Goal: Task Accomplishment & Management: Complete application form

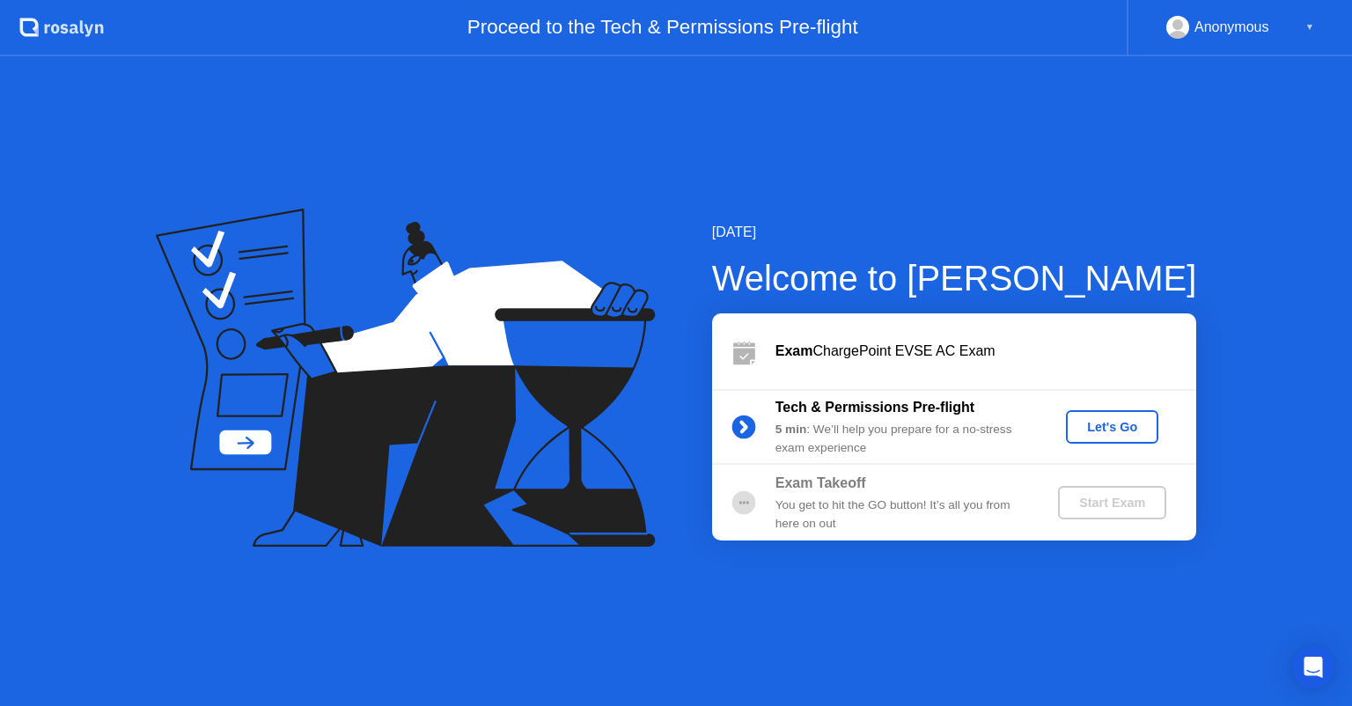
click at [1095, 420] on div "Let's Go" at bounding box center [1112, 427] width 78 height 14
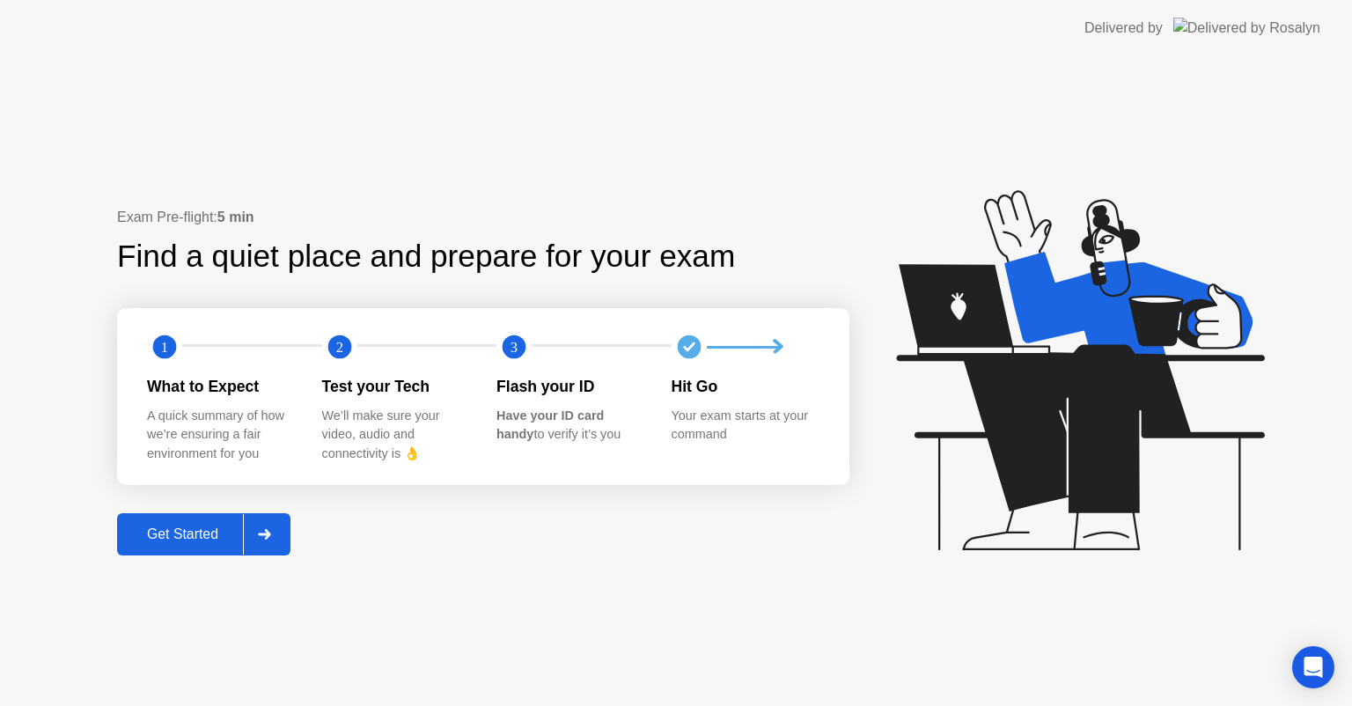
click at [204, 539] on div "Get Started" at bounding box center [182, 534] width 121 height 16
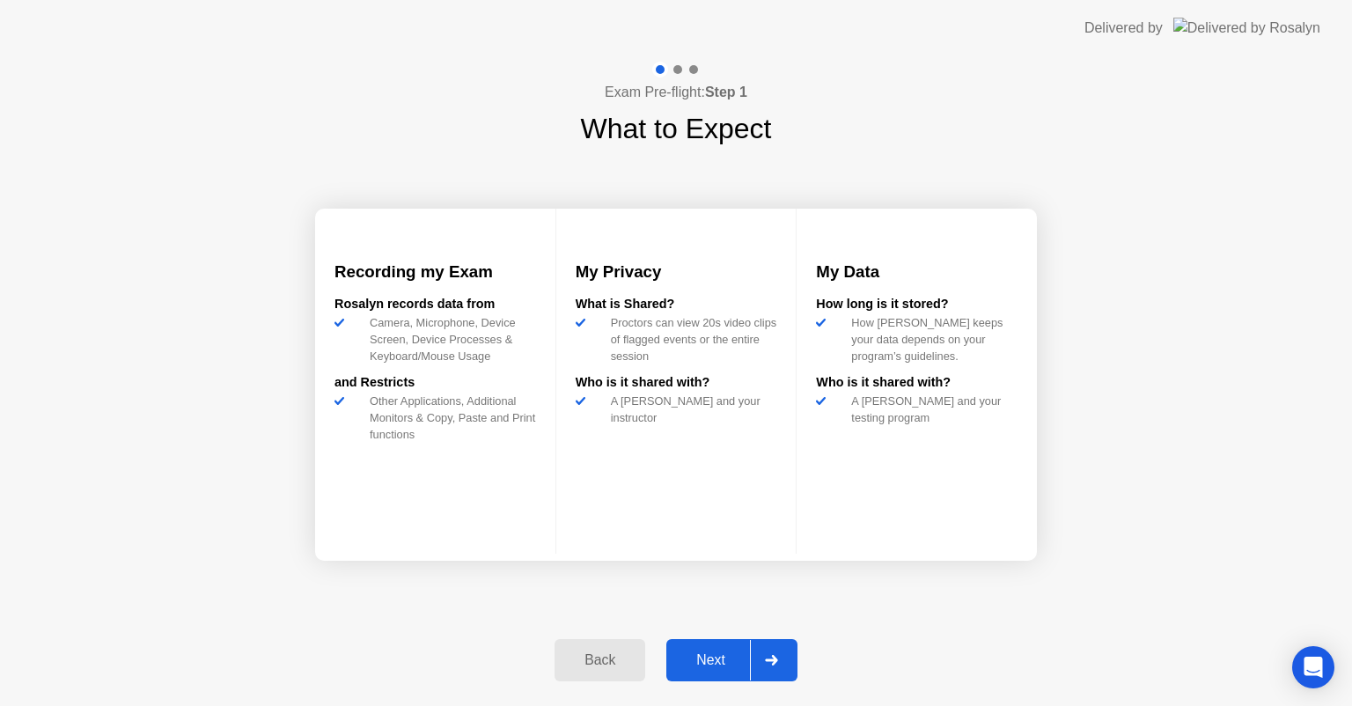
click at [705, 653] on div "Next" at bounding box center [711, 660] width 78 height 16
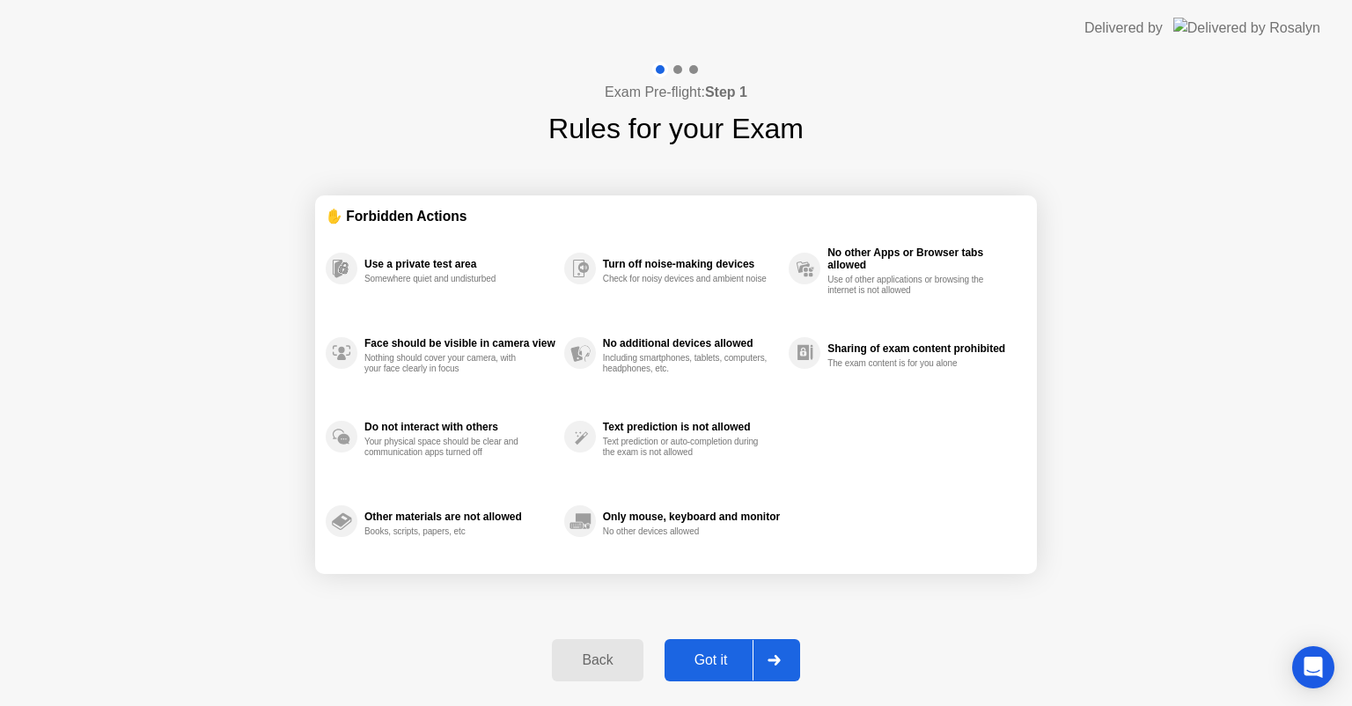
click at [715, 654] on div "Got it" at bounding box center [711, 660] width 83 height 16
select select "**********"
select select "*******"
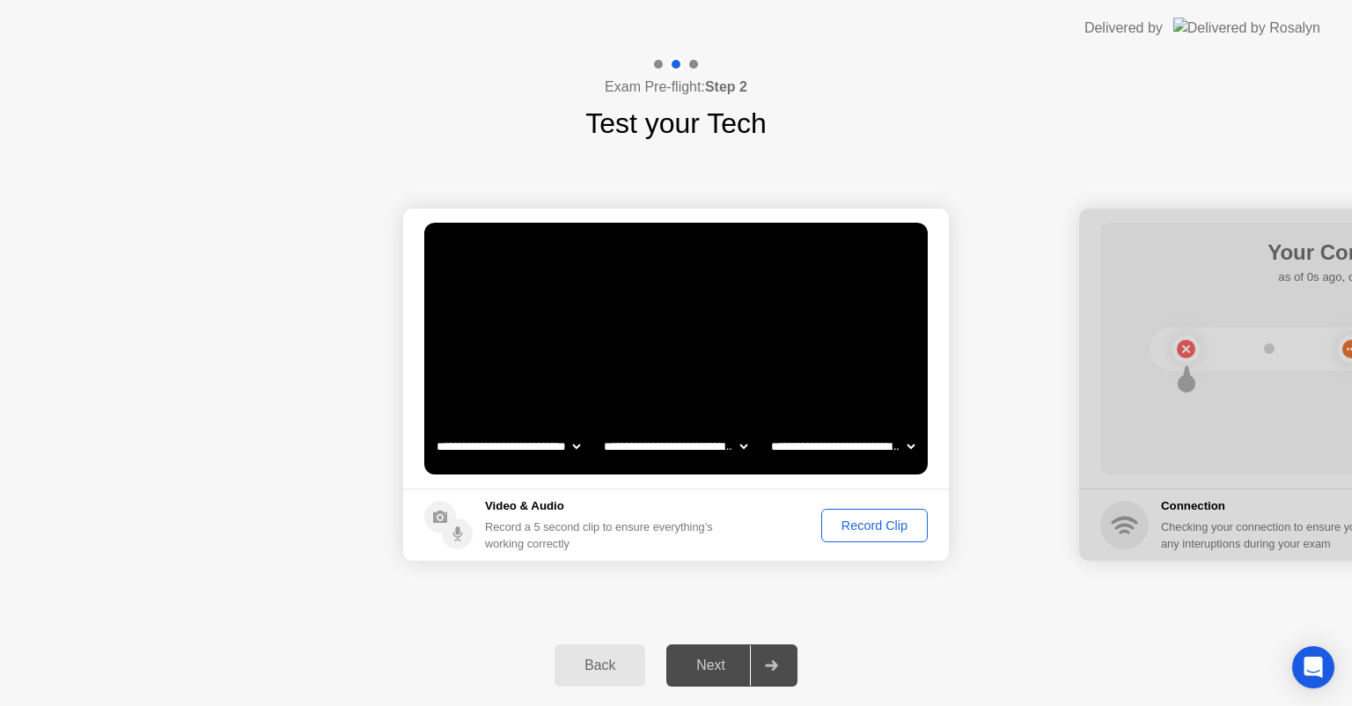
click at [812, 521] on div "Record Clip" at bounding box center [869, 525] width 115 height 33
click at [823, 527] on button "Record Clip" at bounding box center [874, 525] width 106 height 33
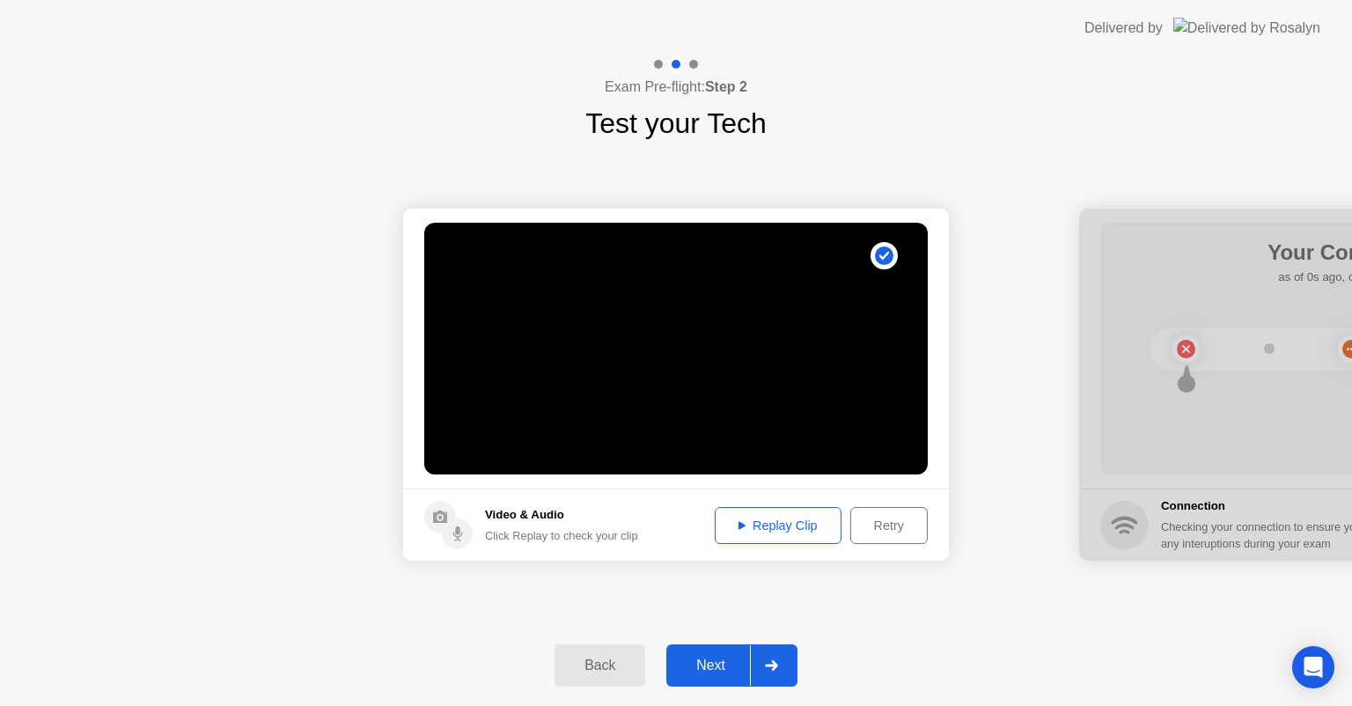
click at [704, 665] on div "Next" at bounding box center [711, 665] width 78 height 16
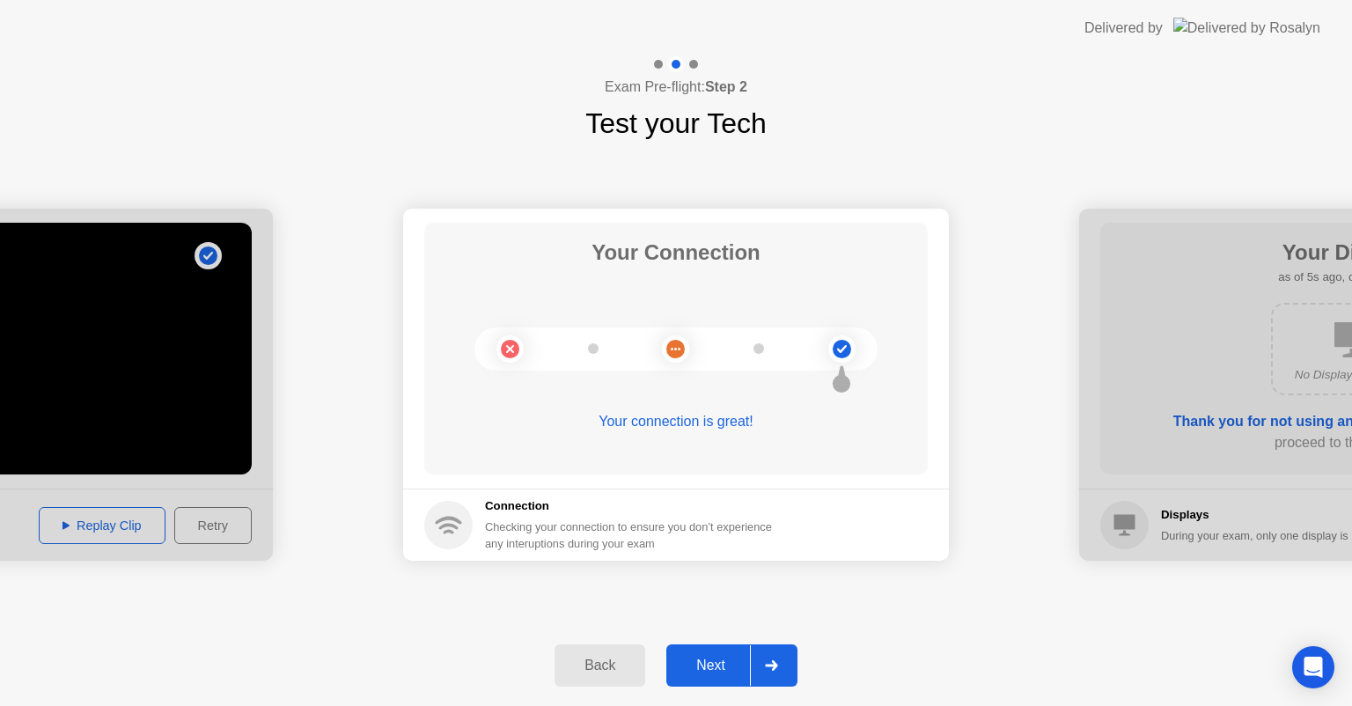
click at [716, 662] on div "Next" at bounding box center [711, 665] width 78 height 16
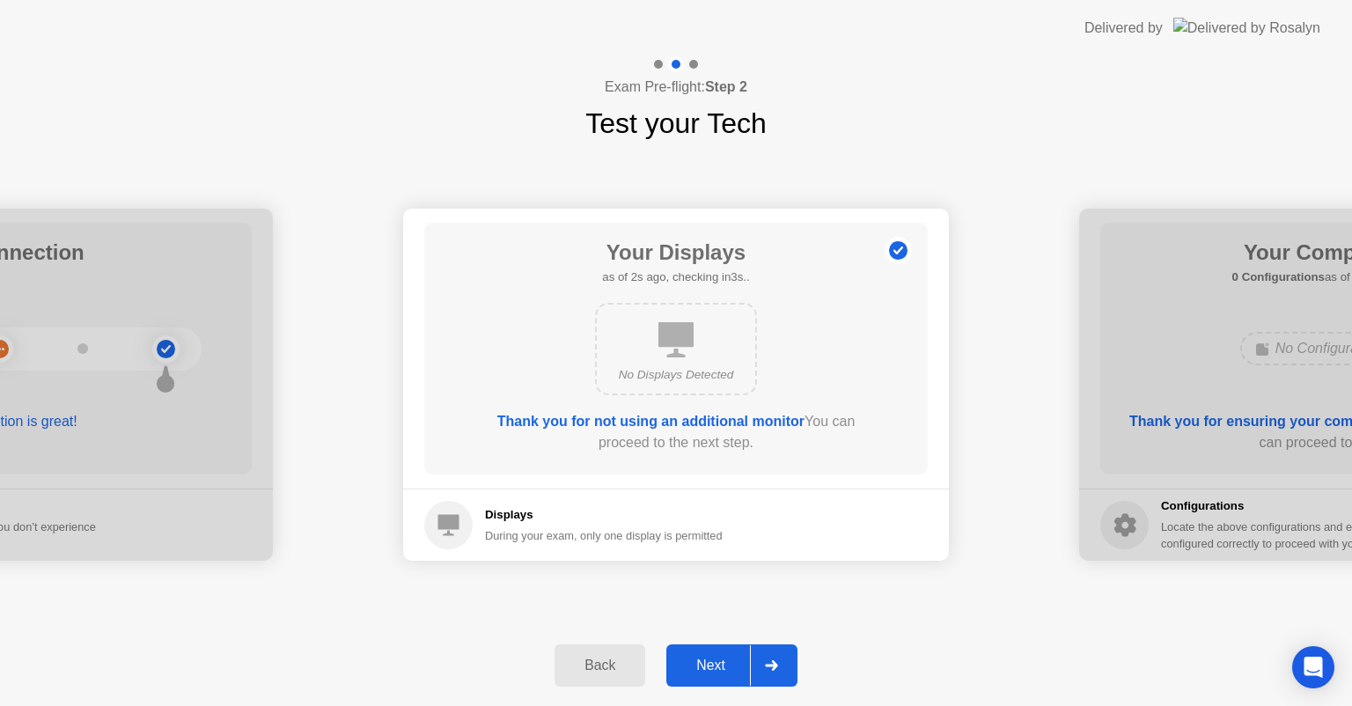
click at [729, 657] on div "Next" at bounding box center [711, 665] width 78 height 16
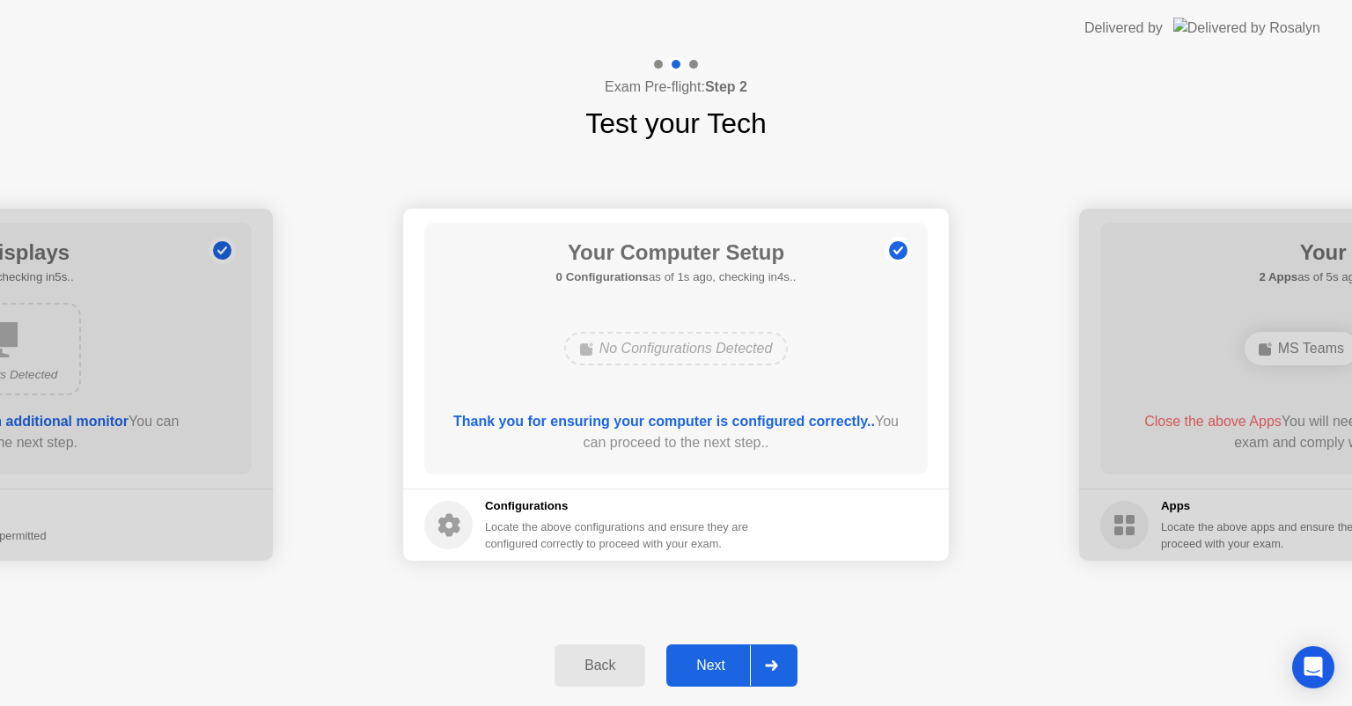
click at [719, 658] on div "Next" at bounding box center [711, 665] width 78 height 16
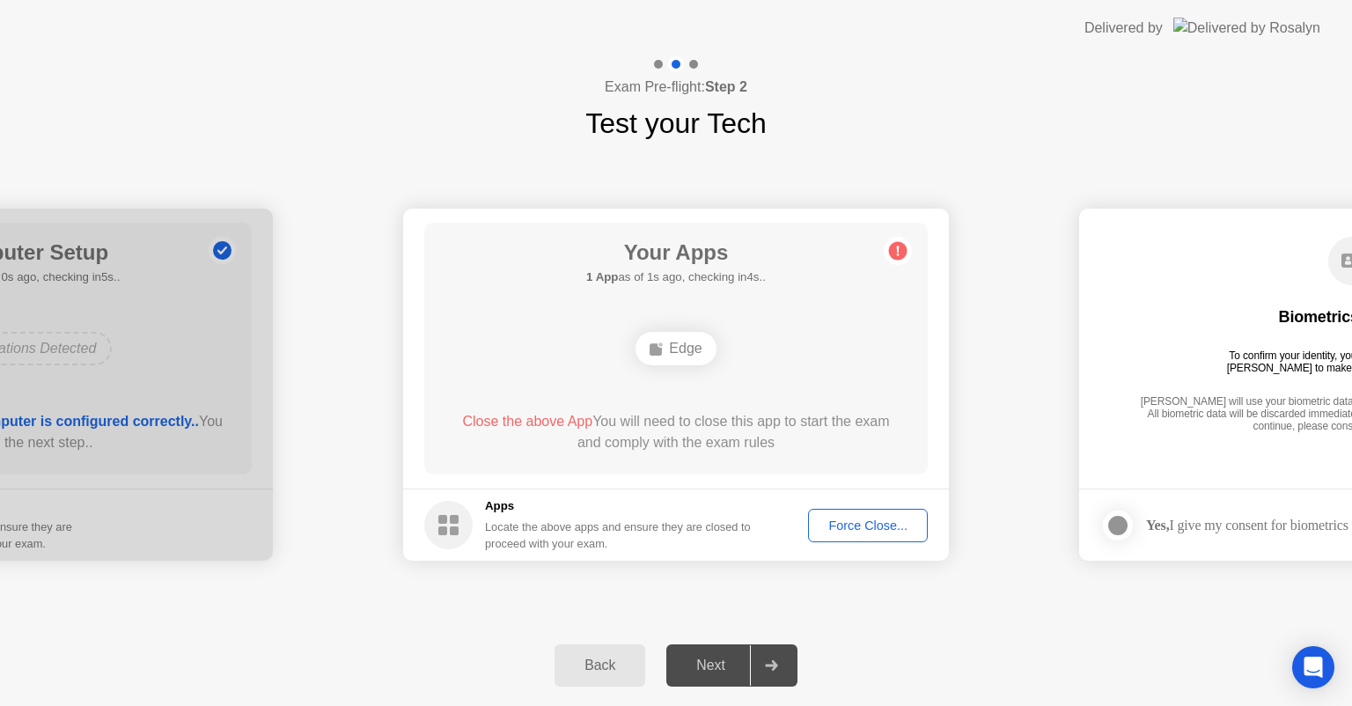
click at [874, 529] on div "Force Close..." at bounding box center [867, 525] width 107 height 14
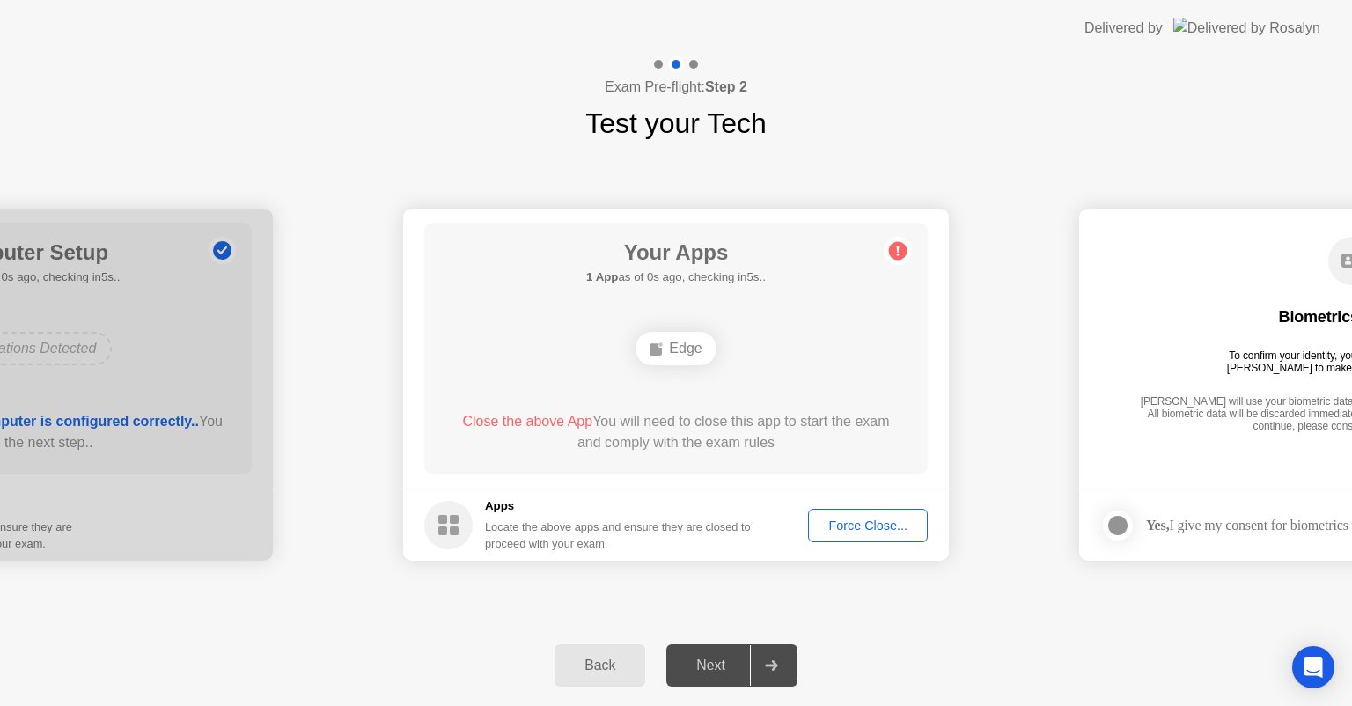
click at [595, 662] on div "Back" at bounding box center [600, 665] width 80 height 16
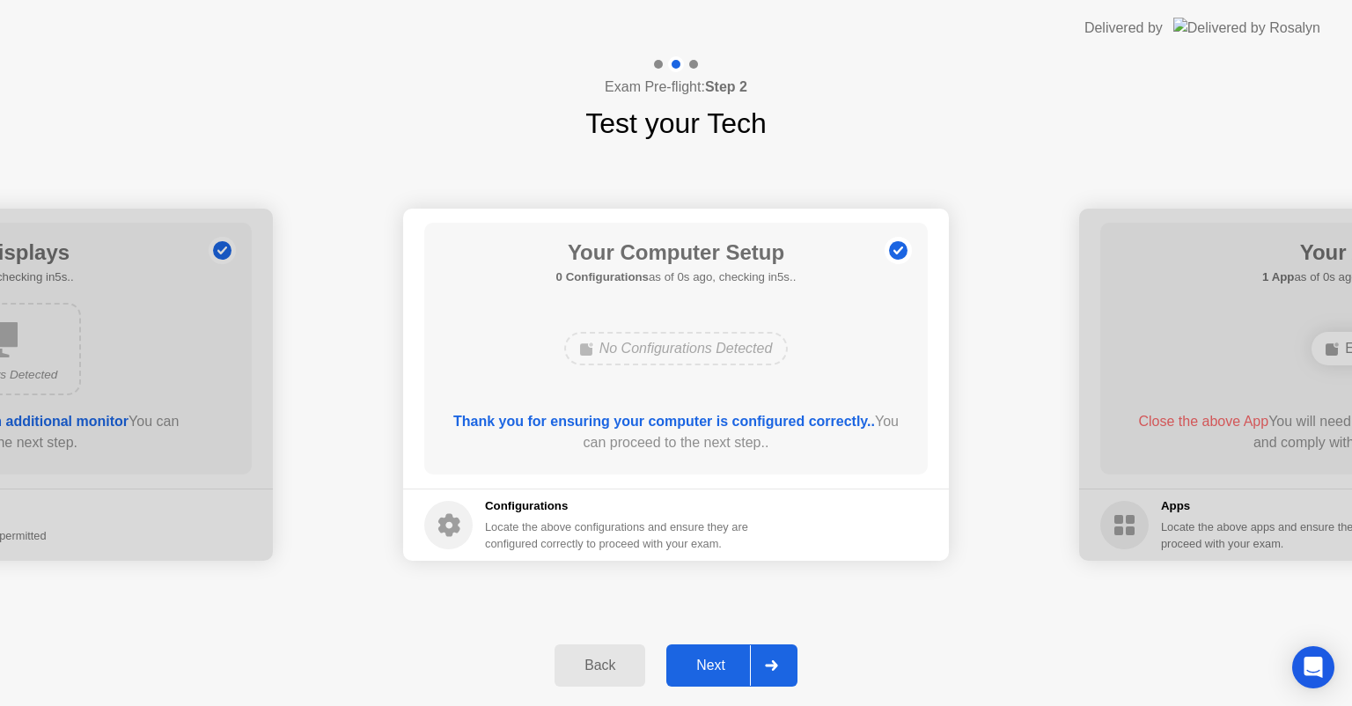
click at [724, 672] on div "Next" at bounding box center [711, 665] width 78 height 16
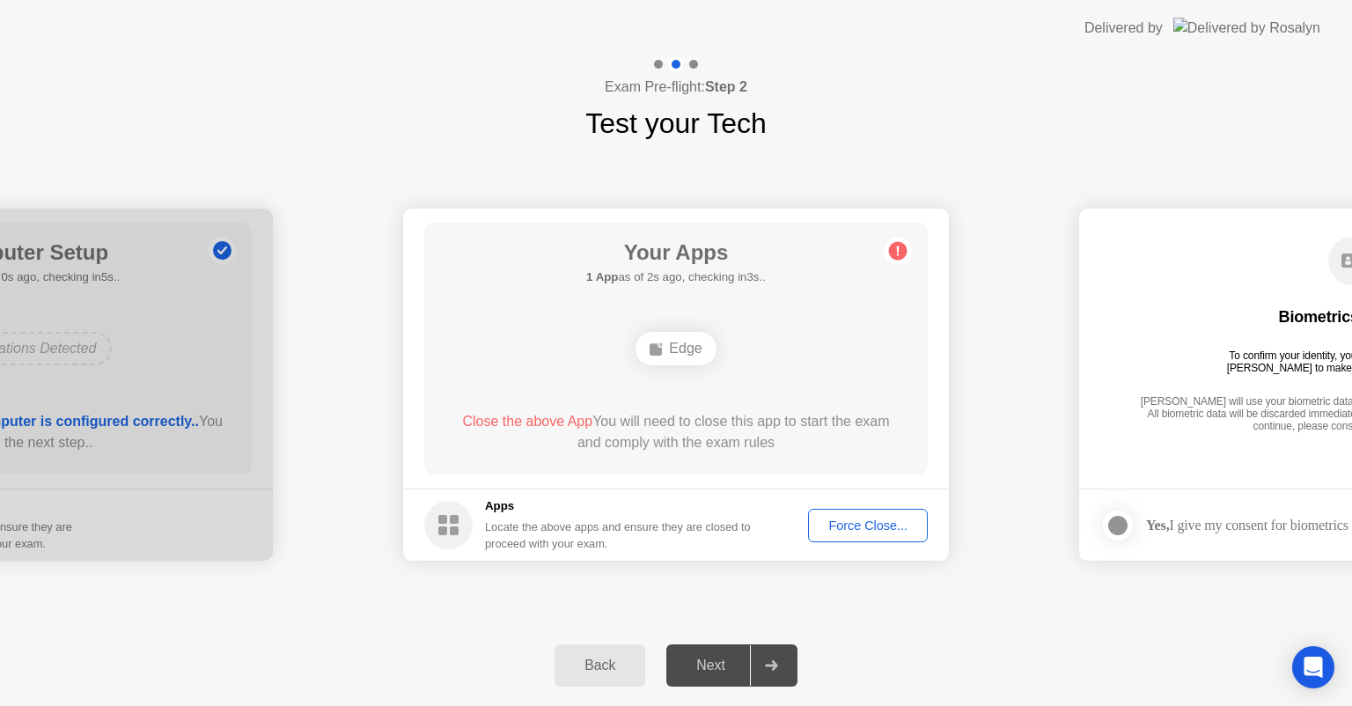
click at [1012, 623] on div "**********" at bounding box center [676, 384] width 1352 height 481
click at [899, 530] on div "Force Close..." at bounding box center [867, 525] width 107 height 14
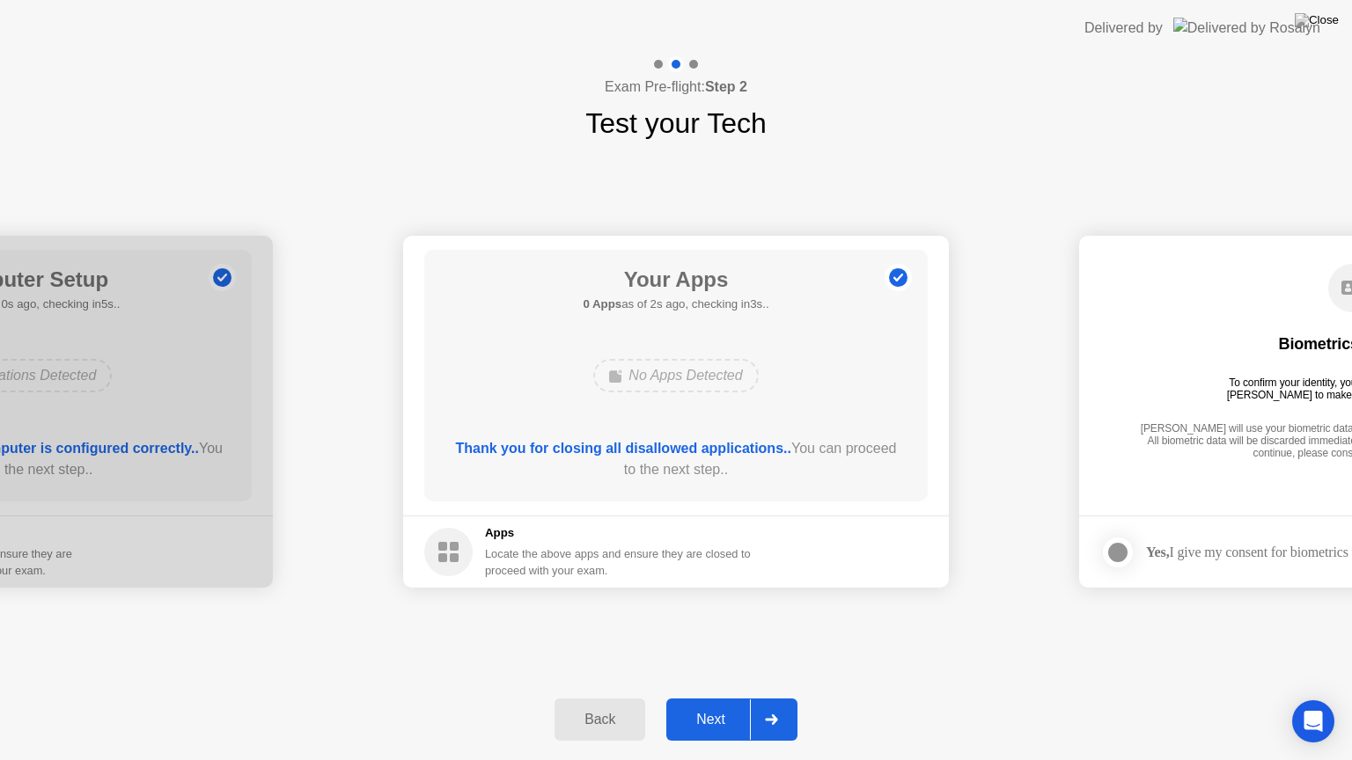
click at [697, 705] on div "Next" at bounding box center [711, 720] width 78 height 16
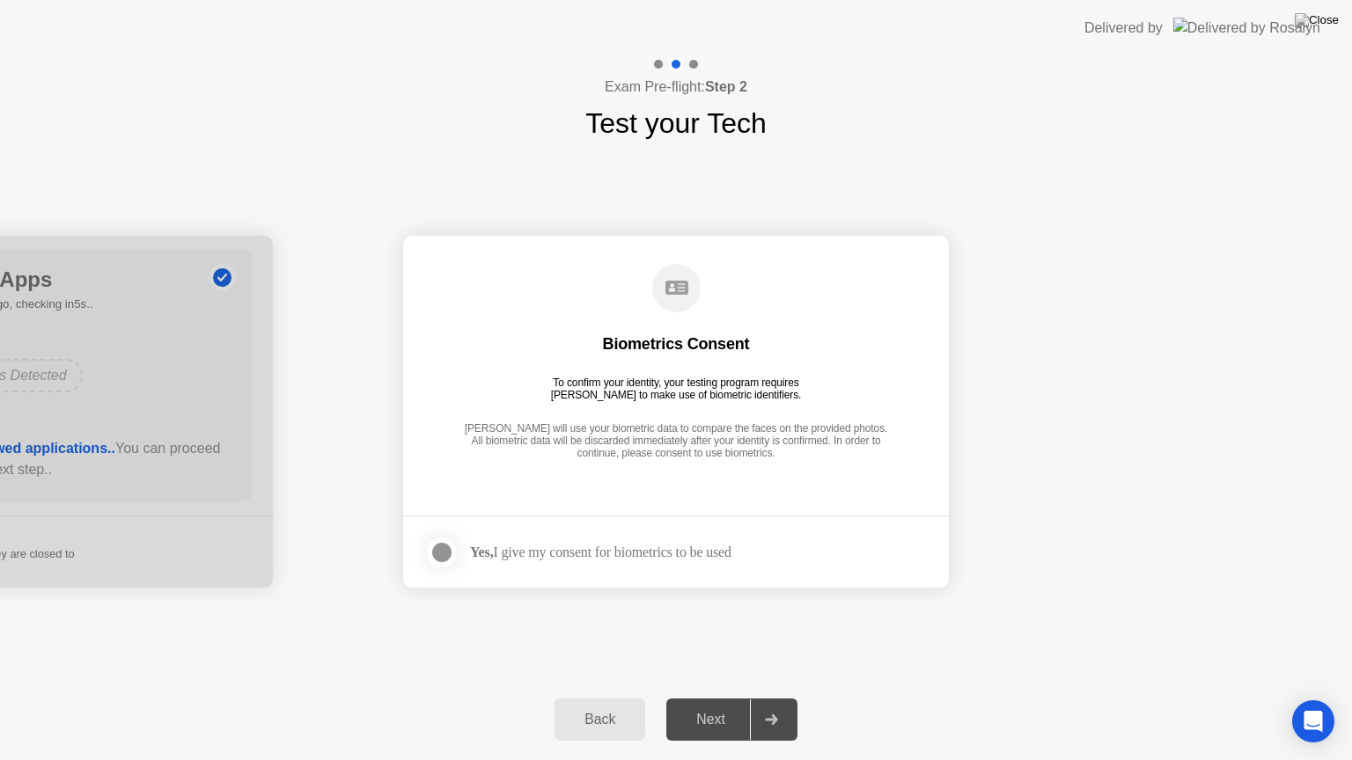
click at [442, 553] on div at bounding box center [441, 552] width 21 height 21
click at [723, 705] on div "Next" at bounding box center [711, 720] width 78 height 16
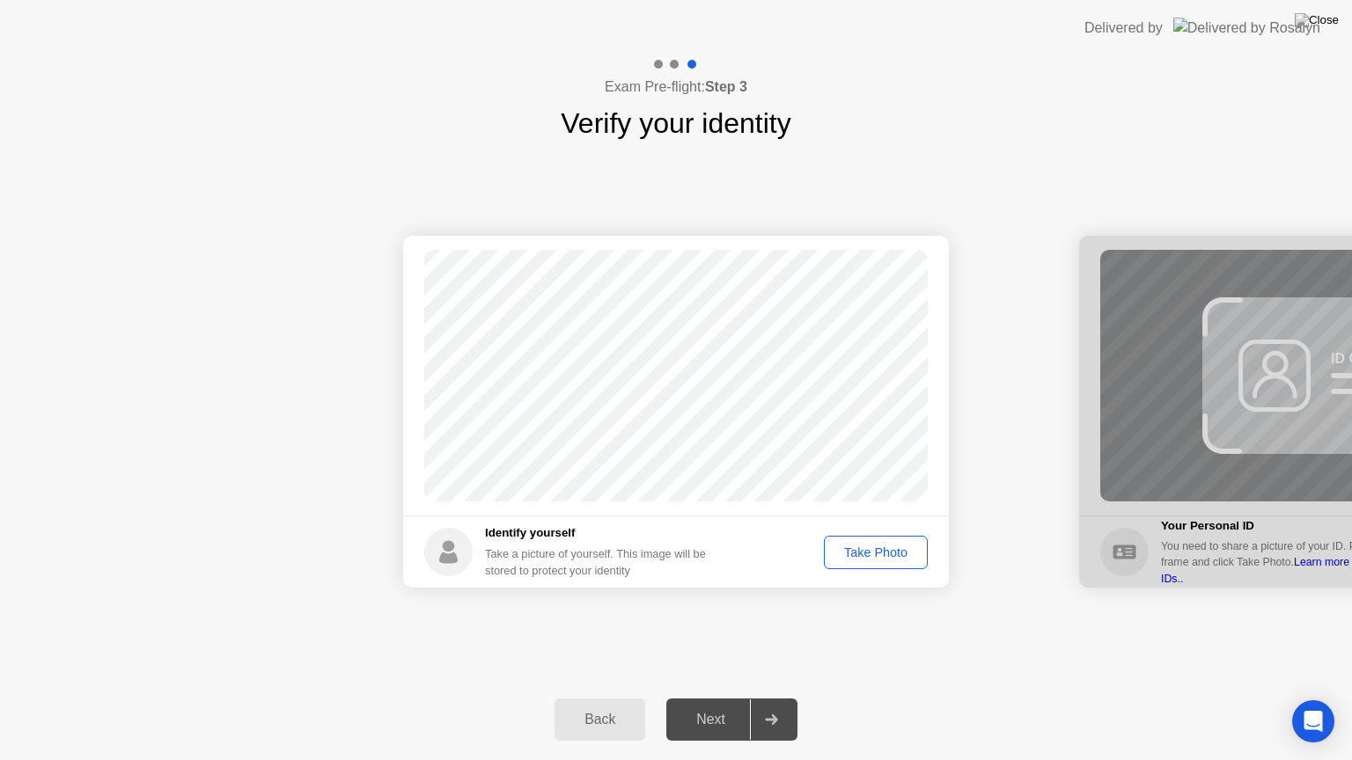
click at [870, 548] on div "Take Photo" at bounding box center [876, 553] width 92 height 14
click at [721, 705] on div "Next" at bounding box center [711, 720] width 78 height 16
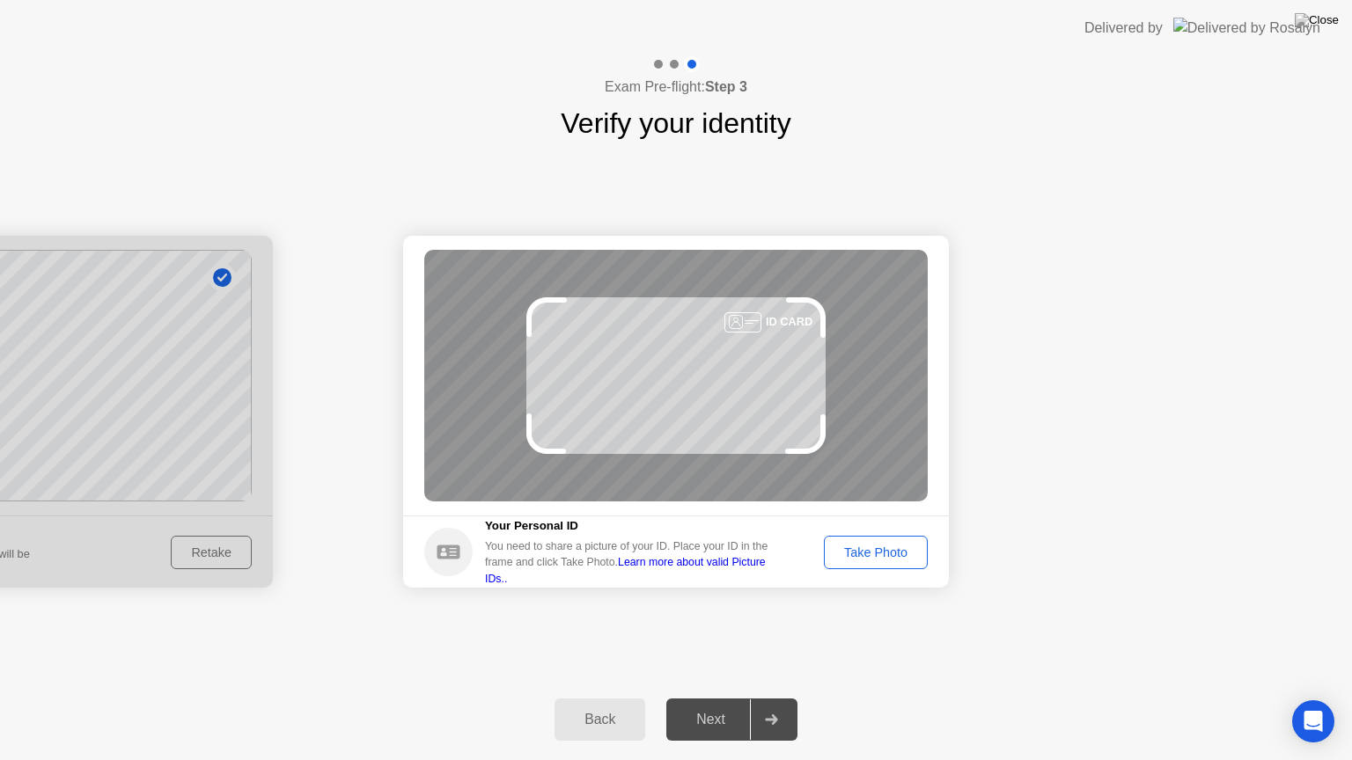
click at [869, 560] on div "Take Photo" at bounding box center [876, 553] width 92 height 14
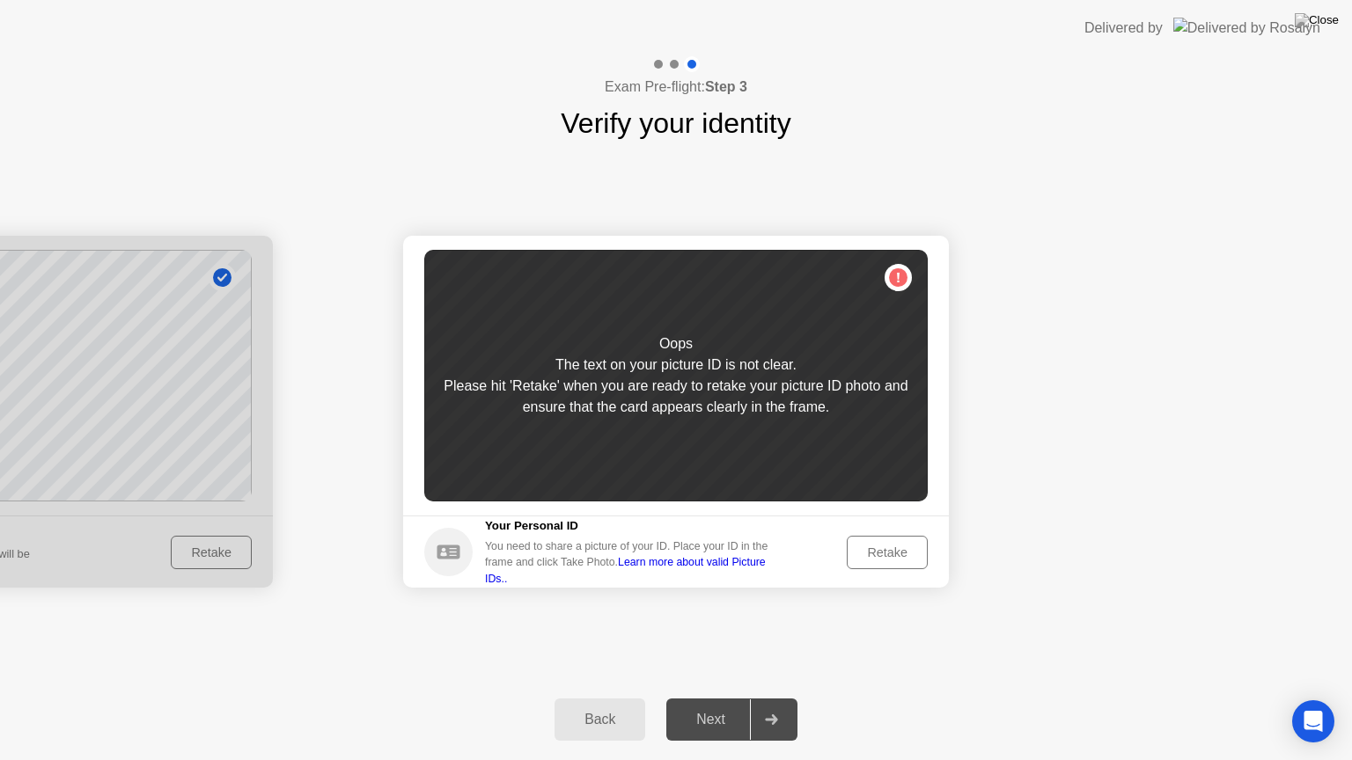
click at [866, 546] on div "Retake" at bounding box center [887, 553] width 69 height 14
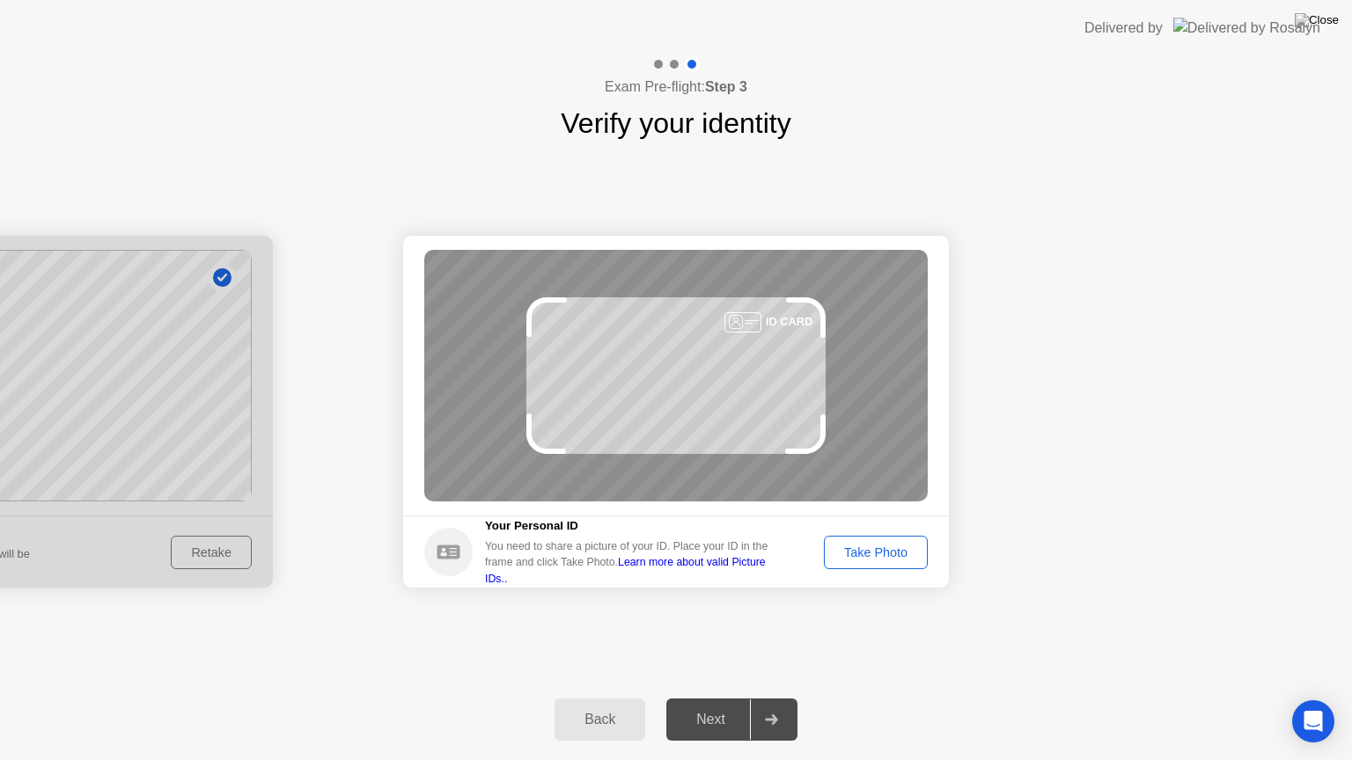
click at [858, 560] on div "Take Photo" at bounding box center [876, 553] width 92 height 14
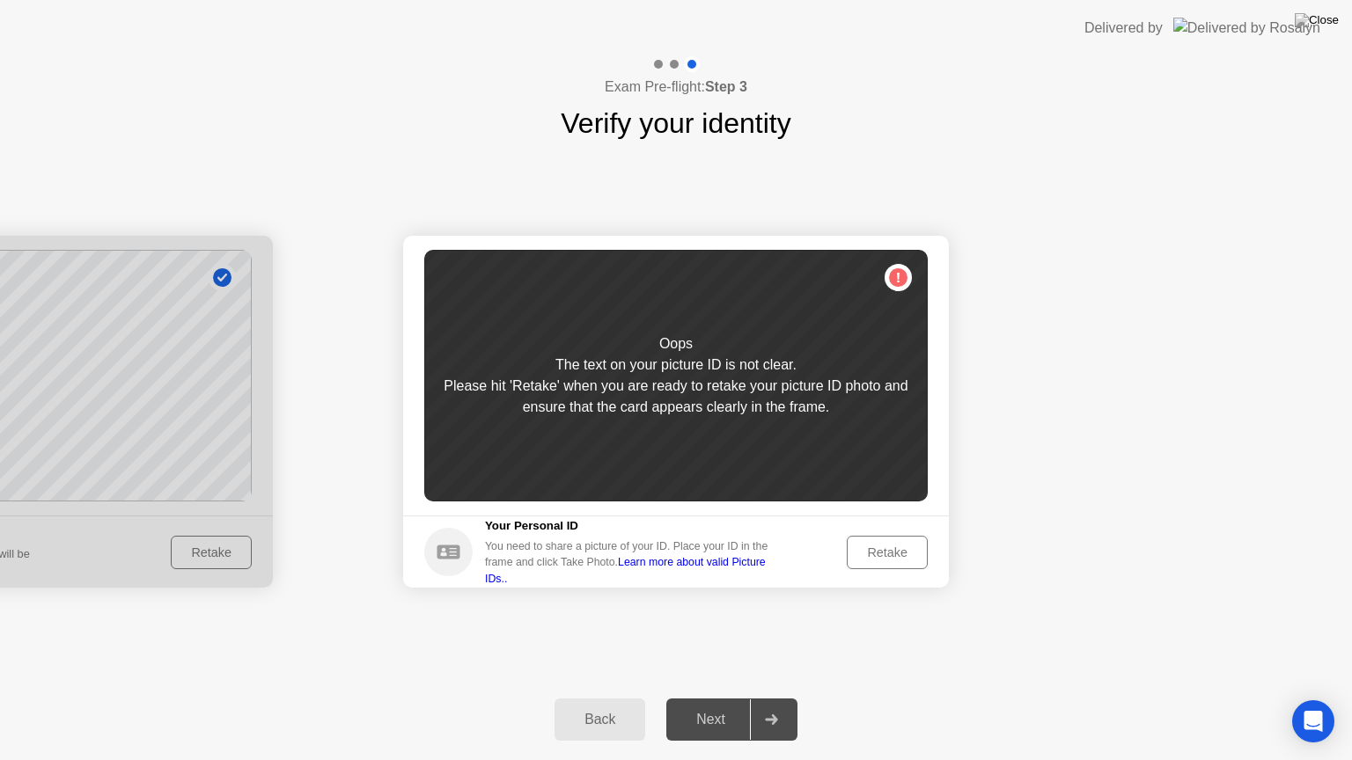
click at [858, 560] on div "Retake" at bounding box center [887, 553] width 69 height 14
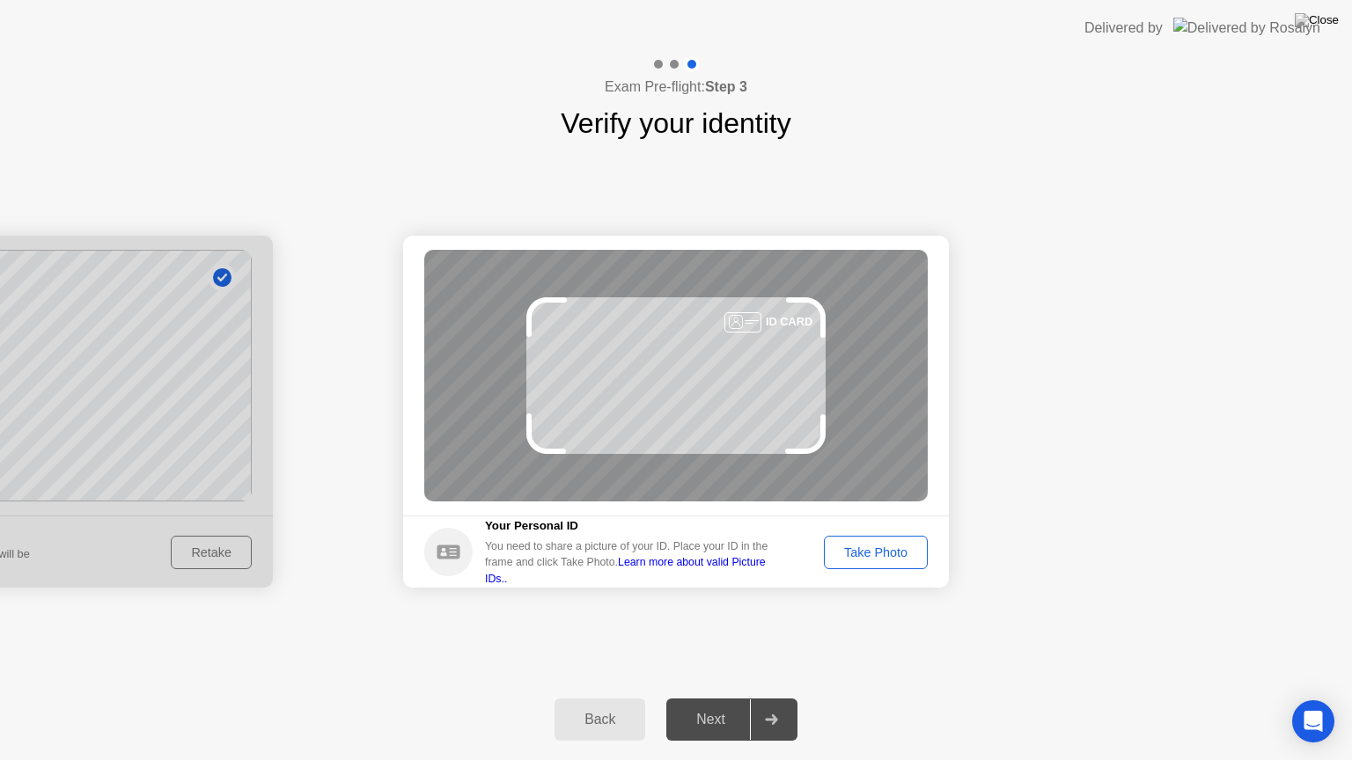
click at [858, 560] on div "Take Photo" at bounding box center [876, 553] width 92 height 14
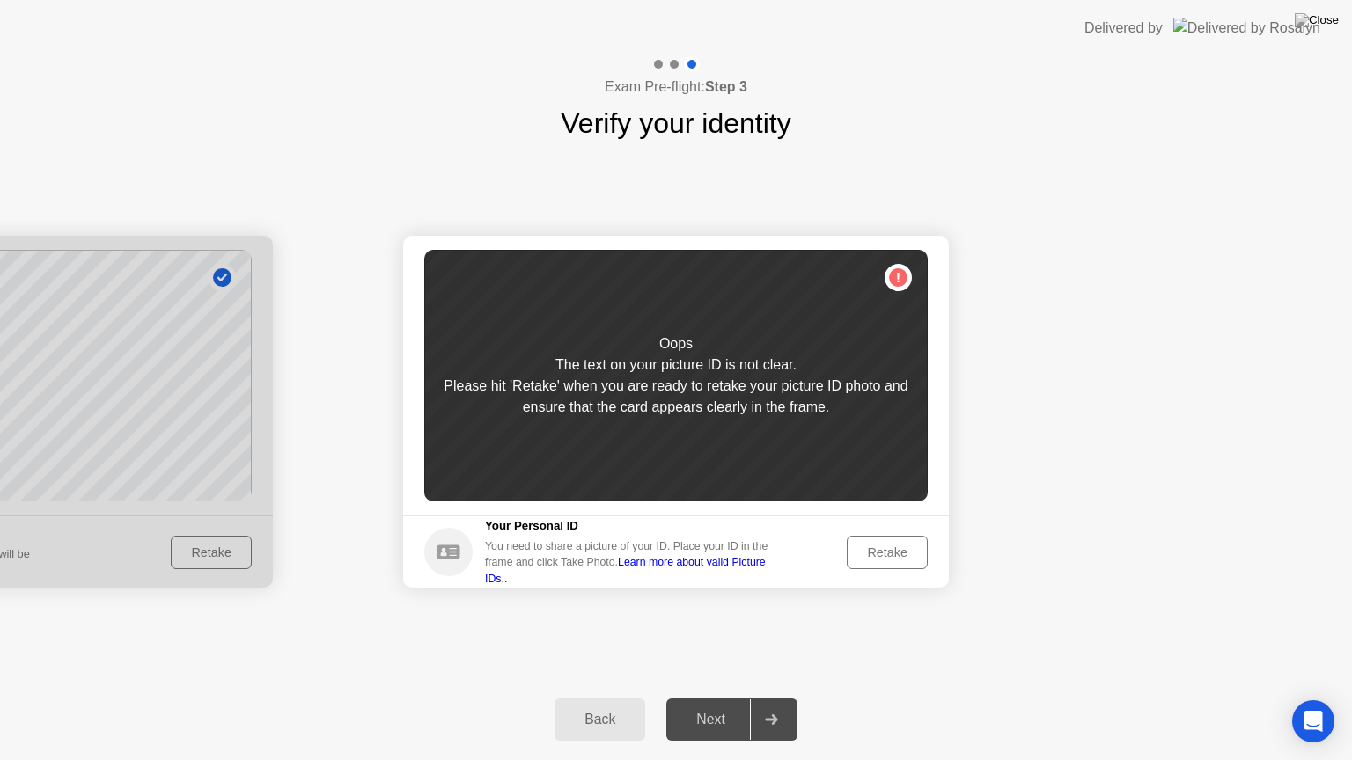
click at [858, 560] on div "Retake" at bounding box center [887, 553] width 69 height 14
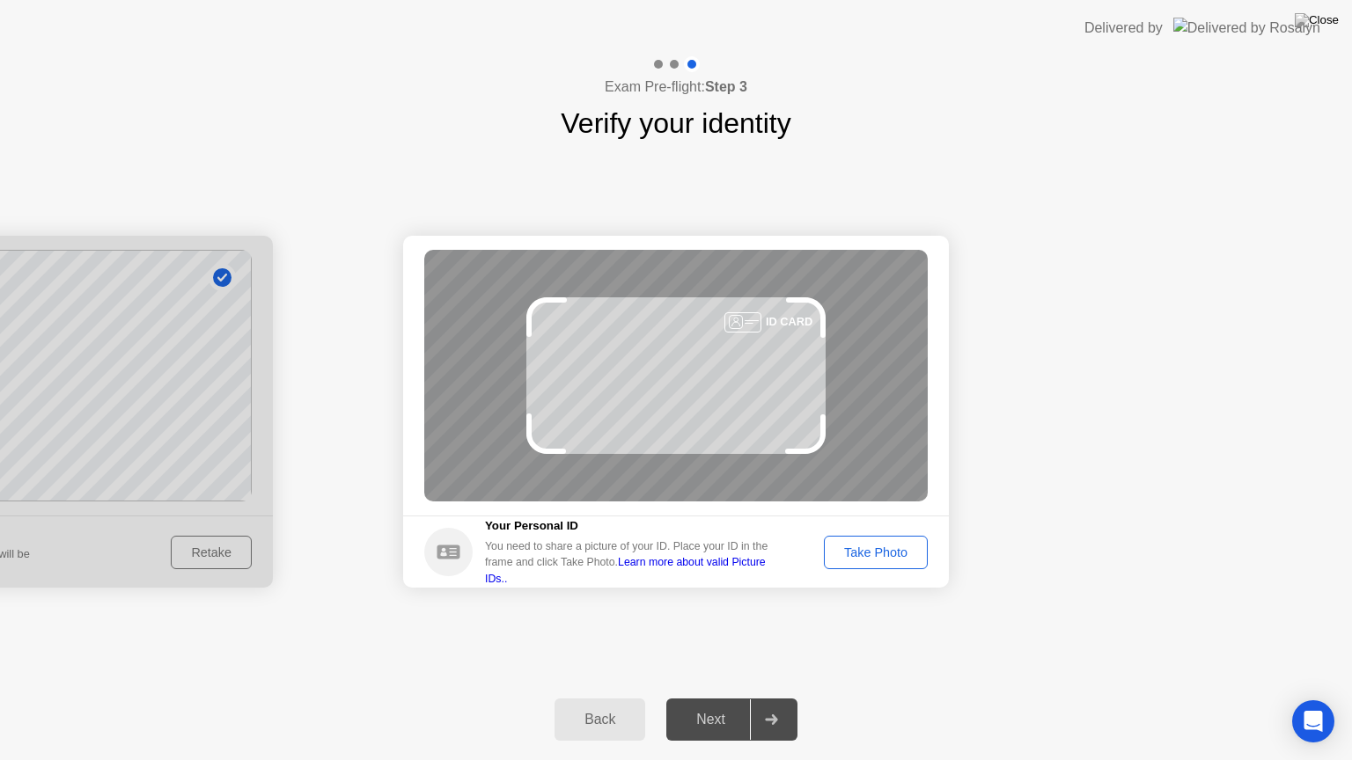
click at [855, 569] on footer "Your Personal ID You need to share a picture of your ID. Place your ID in the f…" at bounding box center [676, 552] width 546 height 72
click at [859, 560] on div "Take Photo" at bounding box center [876, 553] width 92 height 14
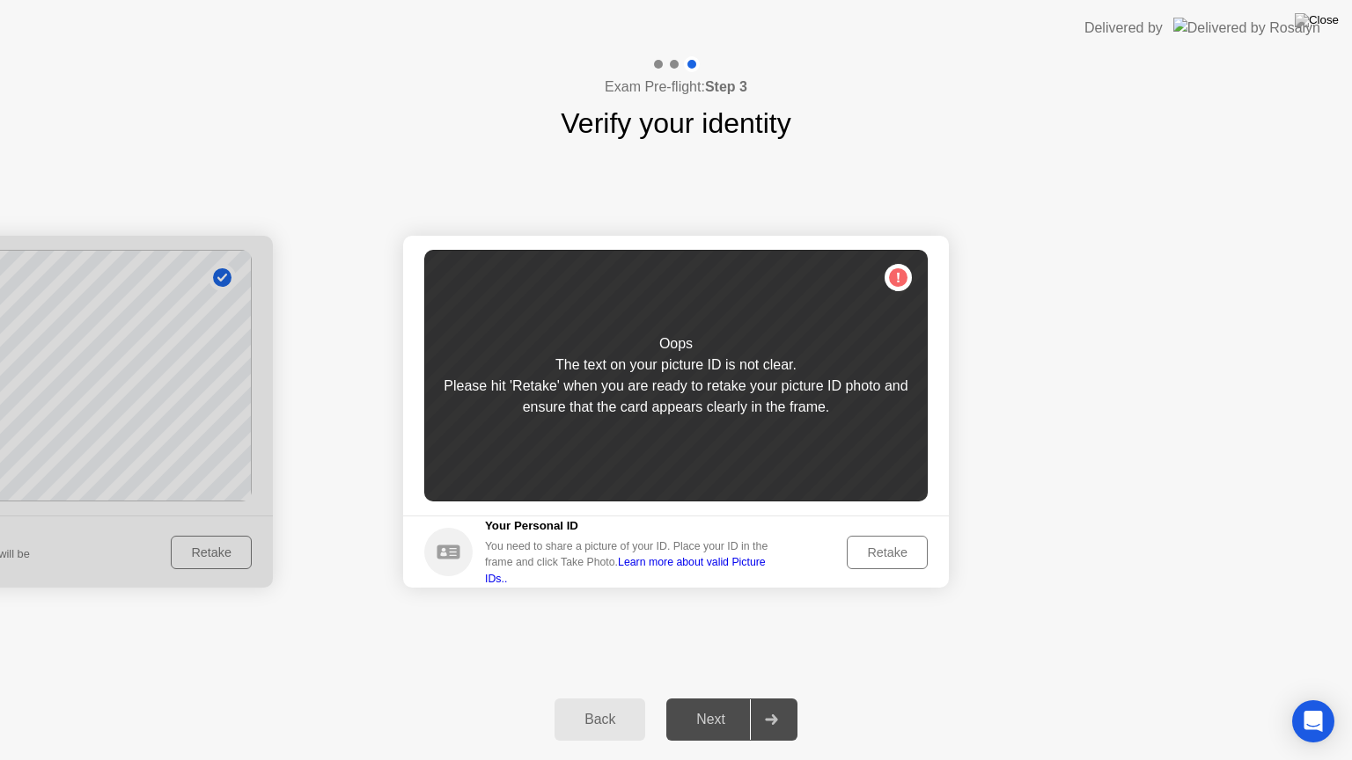
click at [859, 560] on div "Retake" at bounding box center [887, 553] width 69 height 14
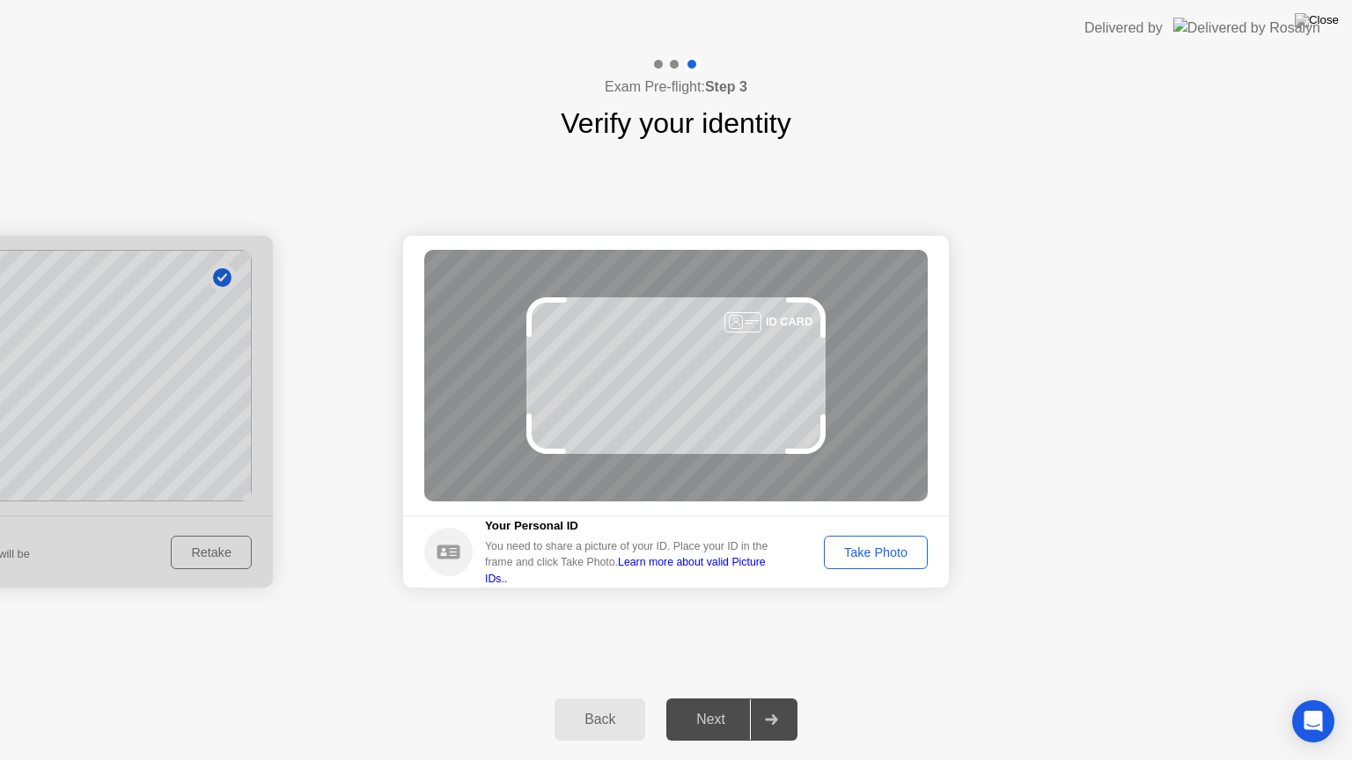
click at [851, 573] on footer "Your Personal ID You need to share a picture of your ID. Place your ID in the f…" at bounding box center [676, 552] width 546 height 72
click at [852, 560] on div "Take Photo" at bounding box center [876, 553] width 92 height 14
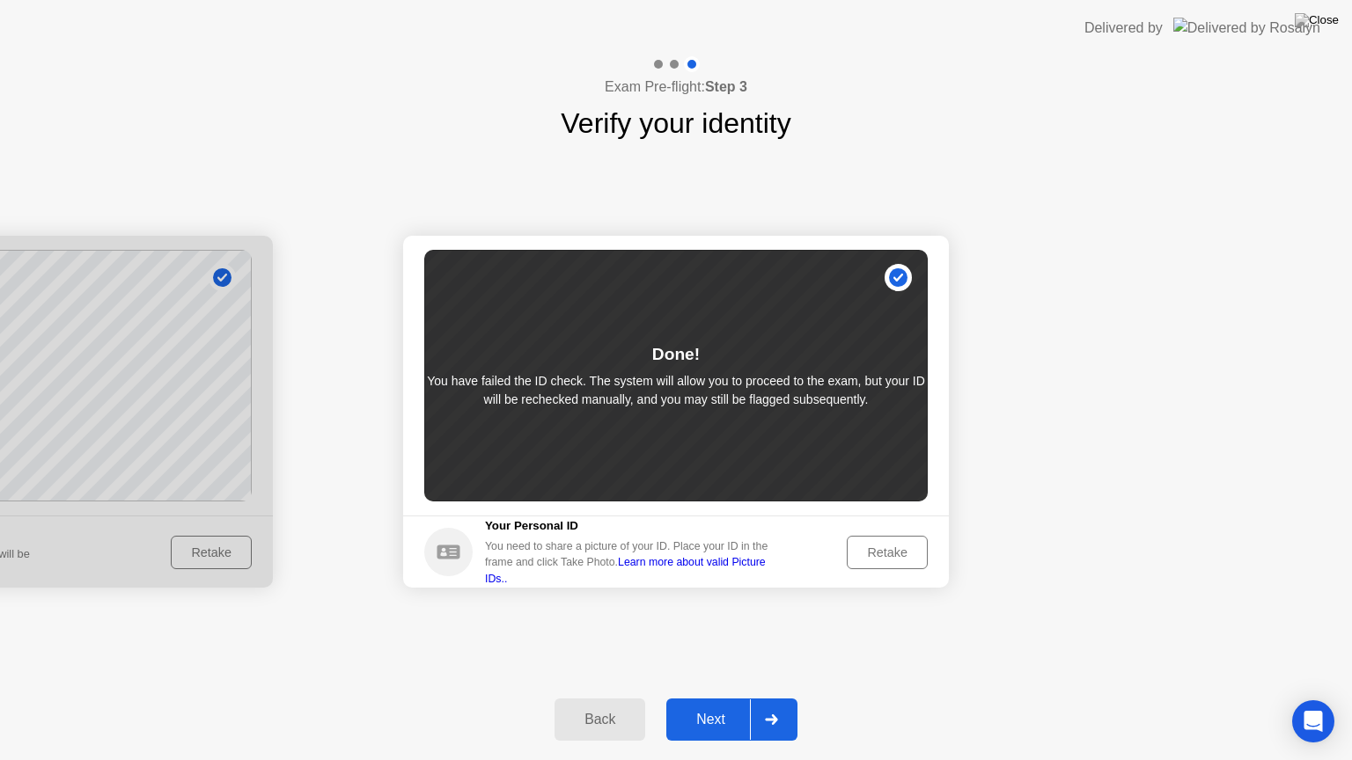
click at [714, 705] on div "Next" at bounding box center [711, 720] width 78 height 16
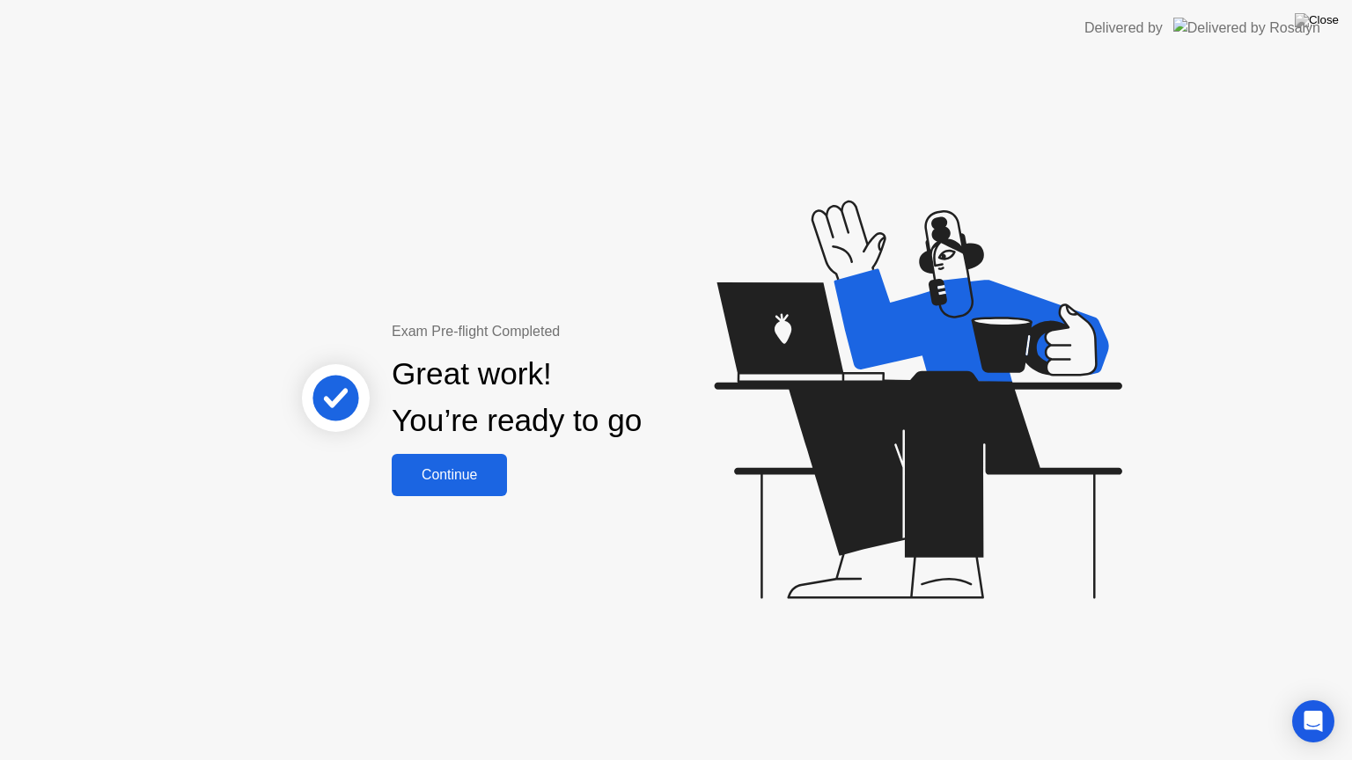
click at [488, 474] on div "Continue" at bounding box center [449, 475] width 105 height 16
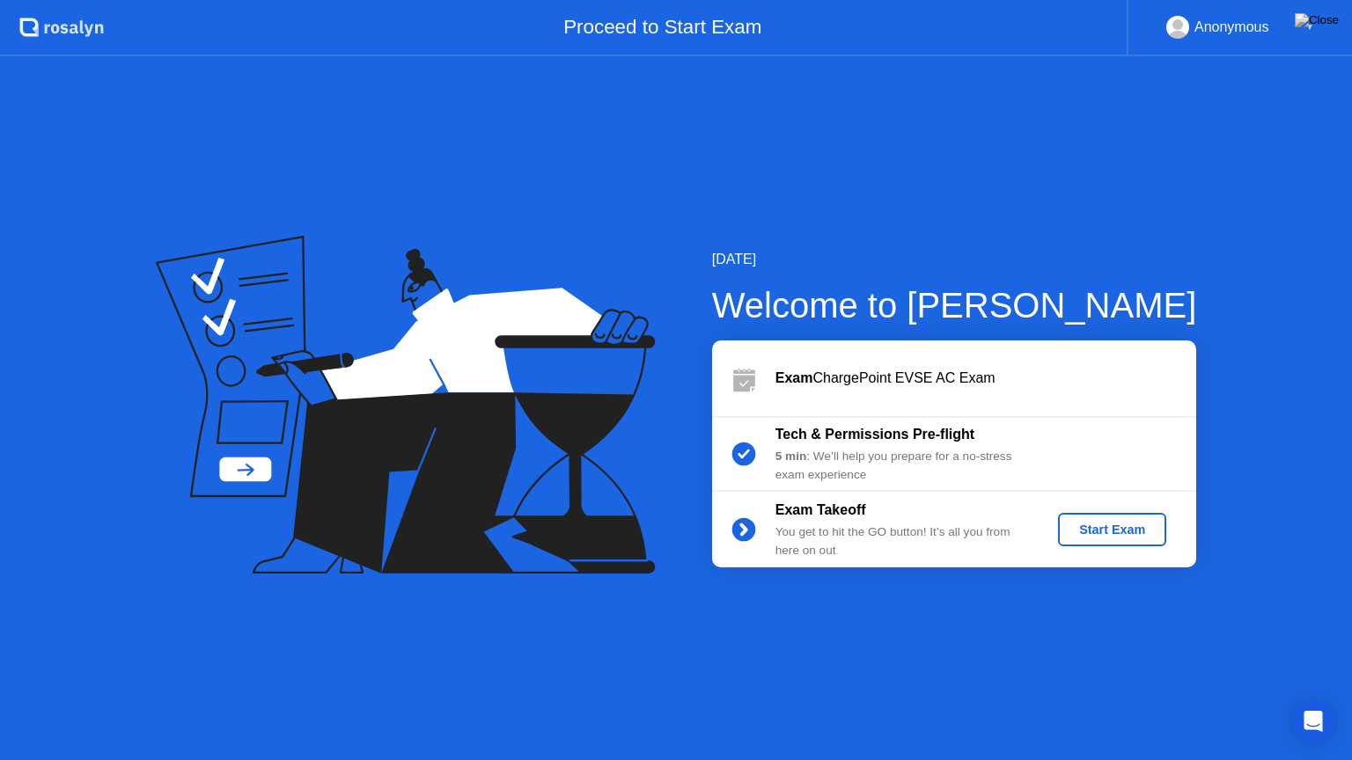
click at [1108, 533] on div "Start Exam" at bounding box center [1112, 530] width 94 height 14
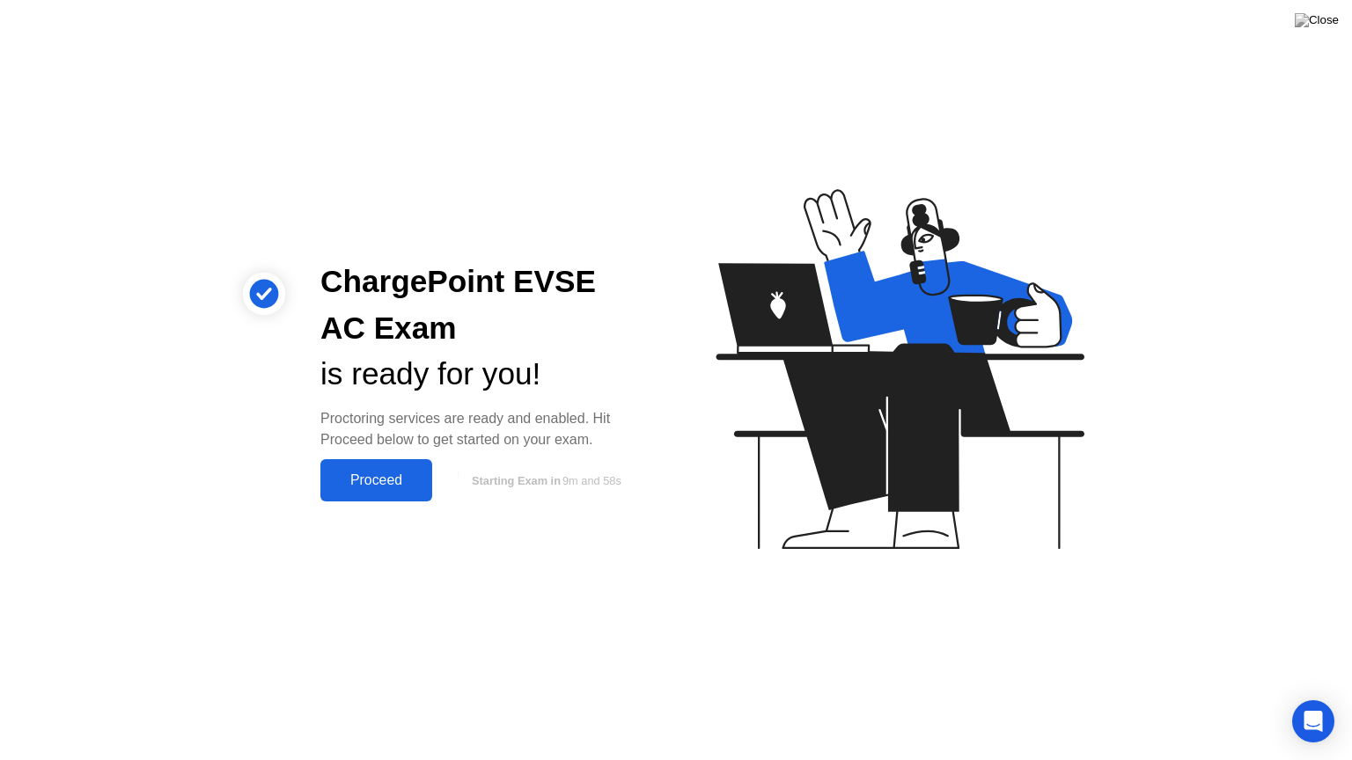
click at [382, 494] on button "Proceed" at bounding box center [376, 480] width 112 height 42
